Goal: Transaction & Acquisition: Purchase product/service

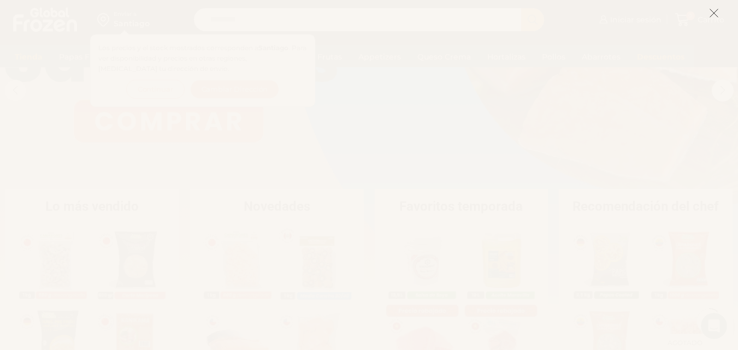
scroll to position [109, 0]
click at [717, 11] on icon at bounding box center [714, 13] width 10 height 10
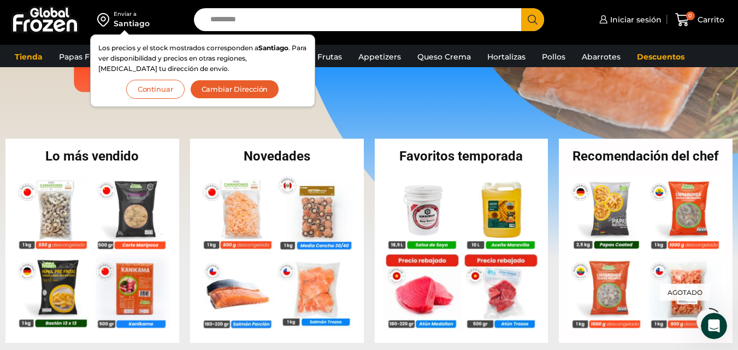
scroll to position [164, 0]
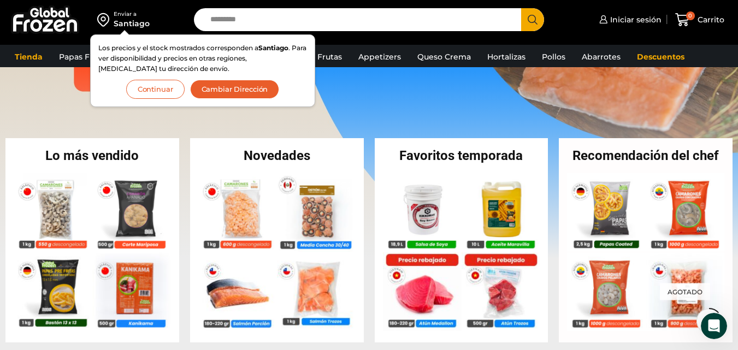
click at [475, 96] on link "1 / 3" at bounding box center [369, 95] width 738 height 328
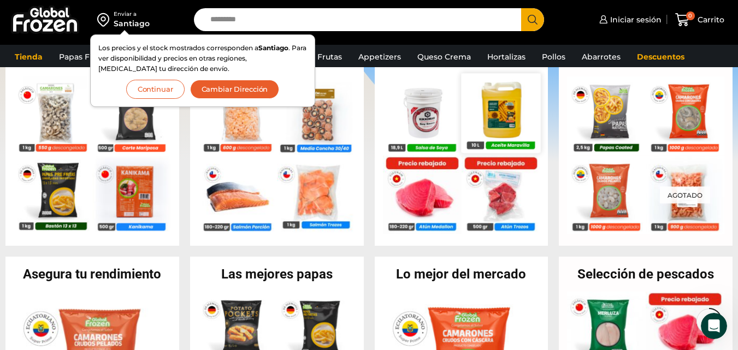
scroll to position [273, 0]
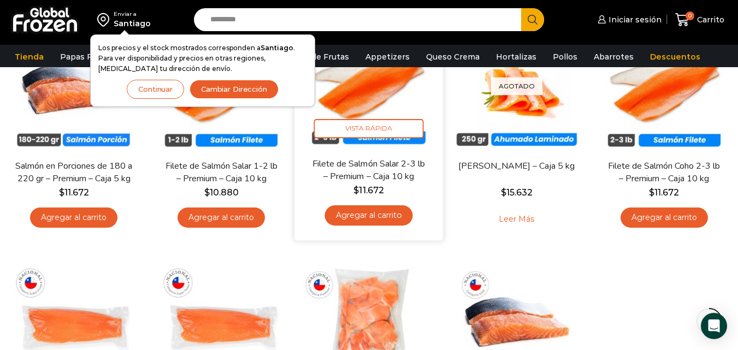
scroll to position [164, 0]
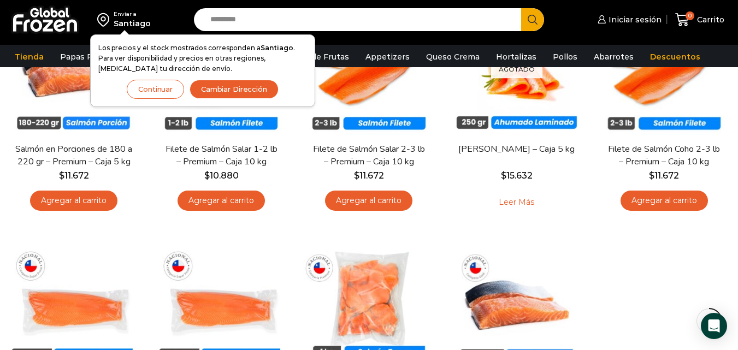
click at [168, 86] on button "Continuar" at bounding box center [155, 89] width 57 height 19
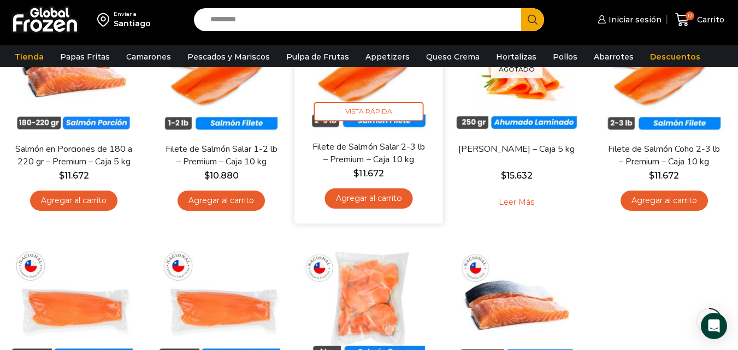
scroll to position [0, 0]
